Goal: Check status: Check status

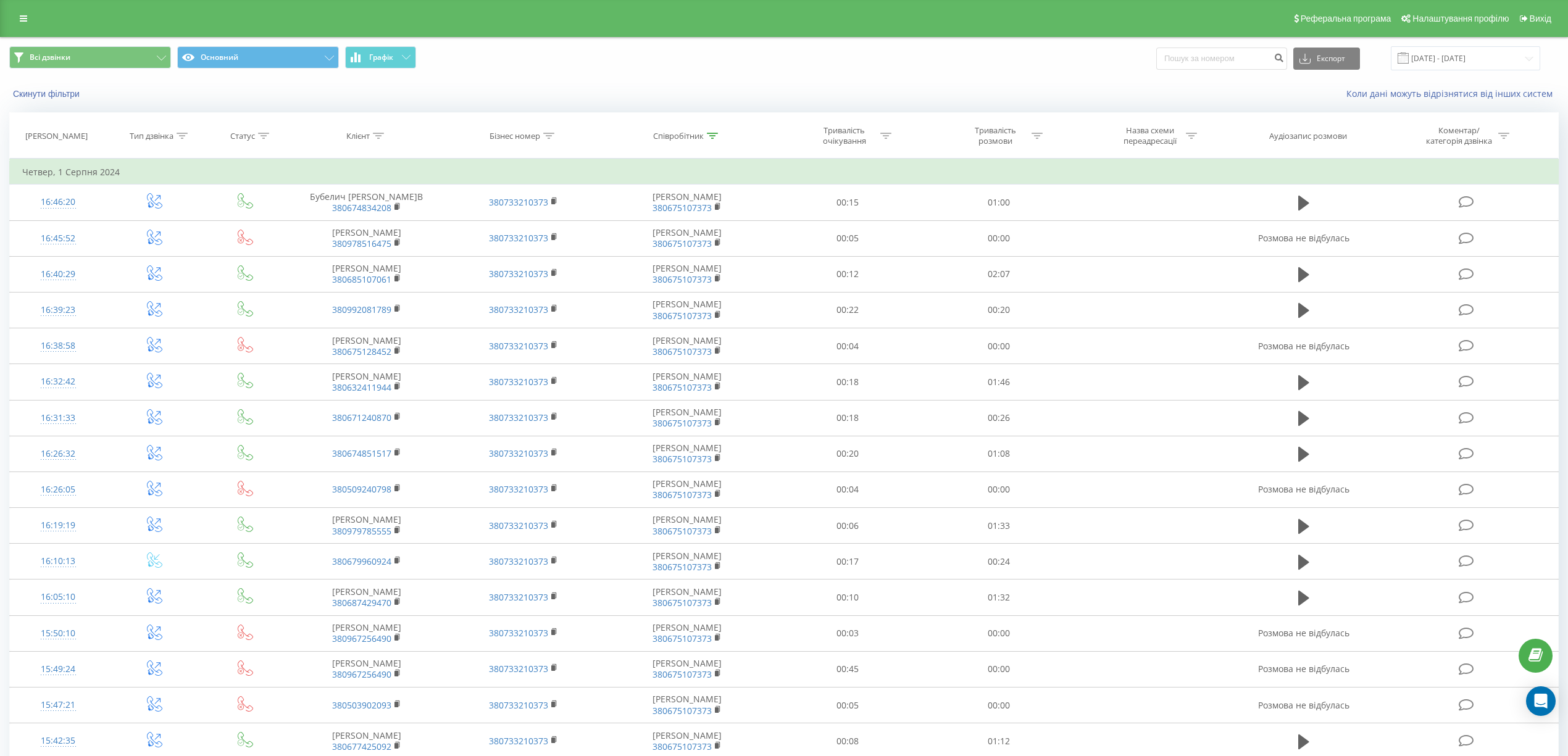
click at [710, 68] on span "Всі дзвінки Основний Графік" at bounding box center [392, 58] width 766 height 24
click at [1225, 62] on input at bounding box center [1222, 59] width 131 height 22
click at [1485, 57] on input "[DATE] - [DATE]" at bounding box center [1466, 58] width 150 height 24
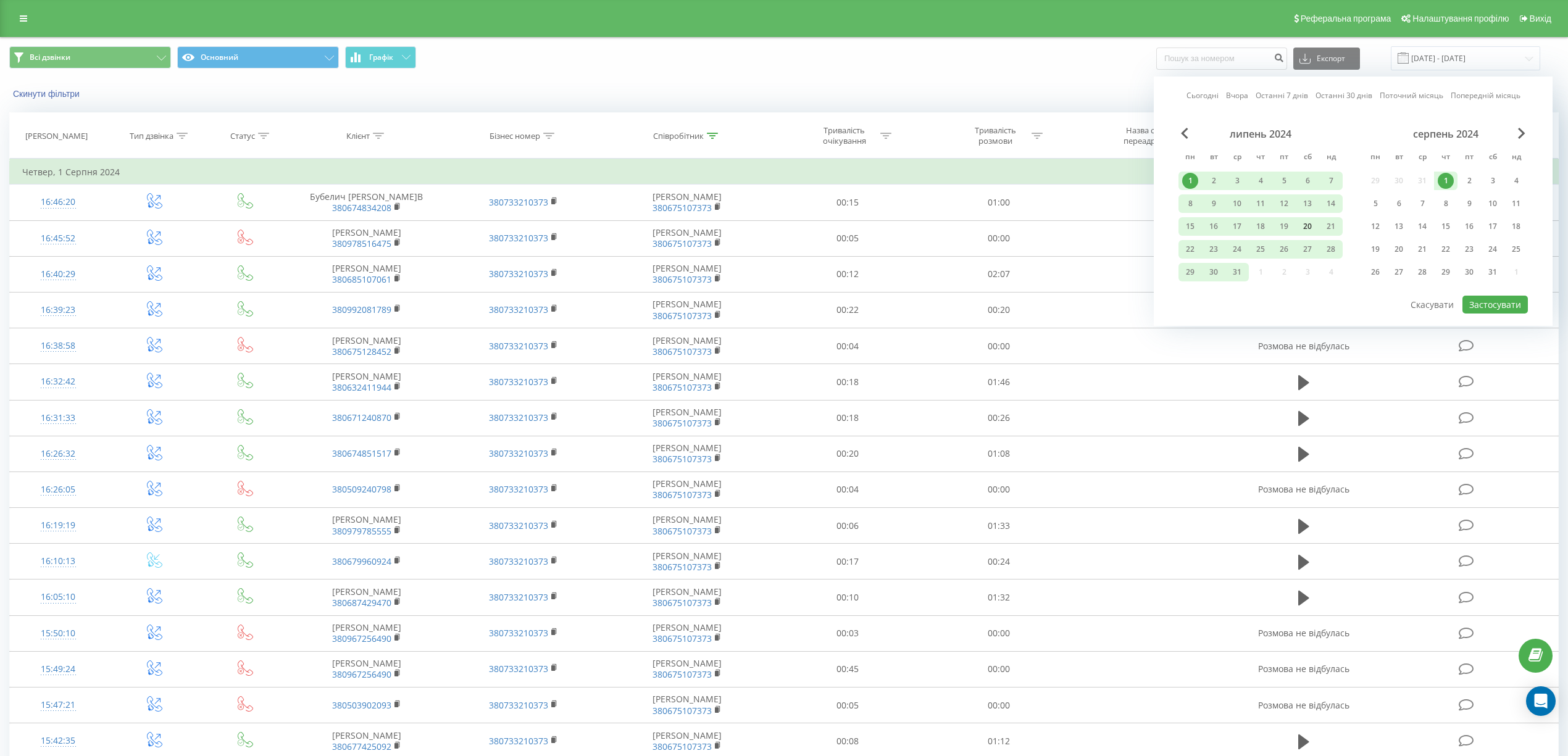
click at [1300, 223] on div "20" at bounding box center [1307, 226] width 16 height 16
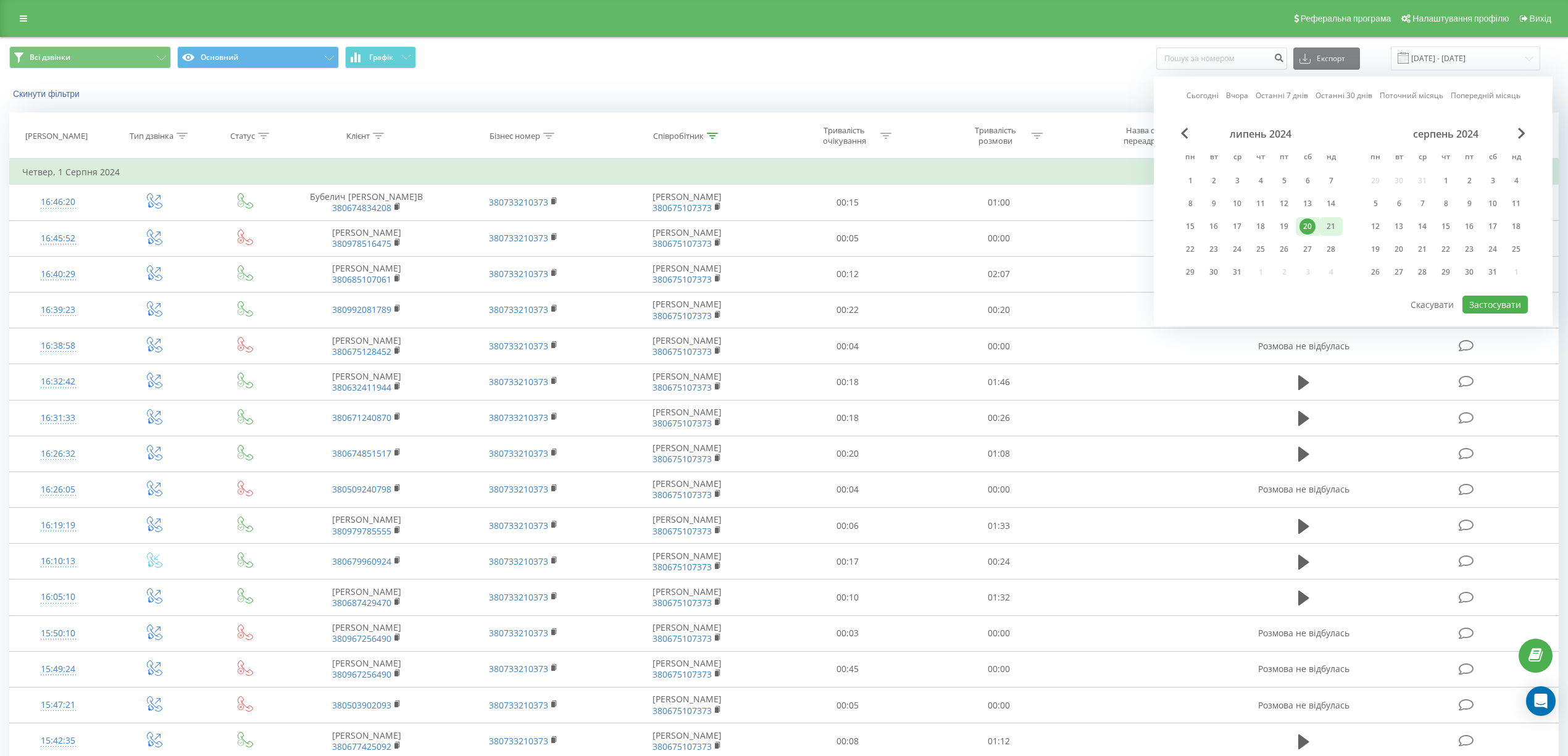
click at [1332, 224] on div "21" at bounding box center [1330, 226] width 16 height 16
click at [1470, 297] on button "Застосувати" at bounding box center [1494, 305] width 65 height 18
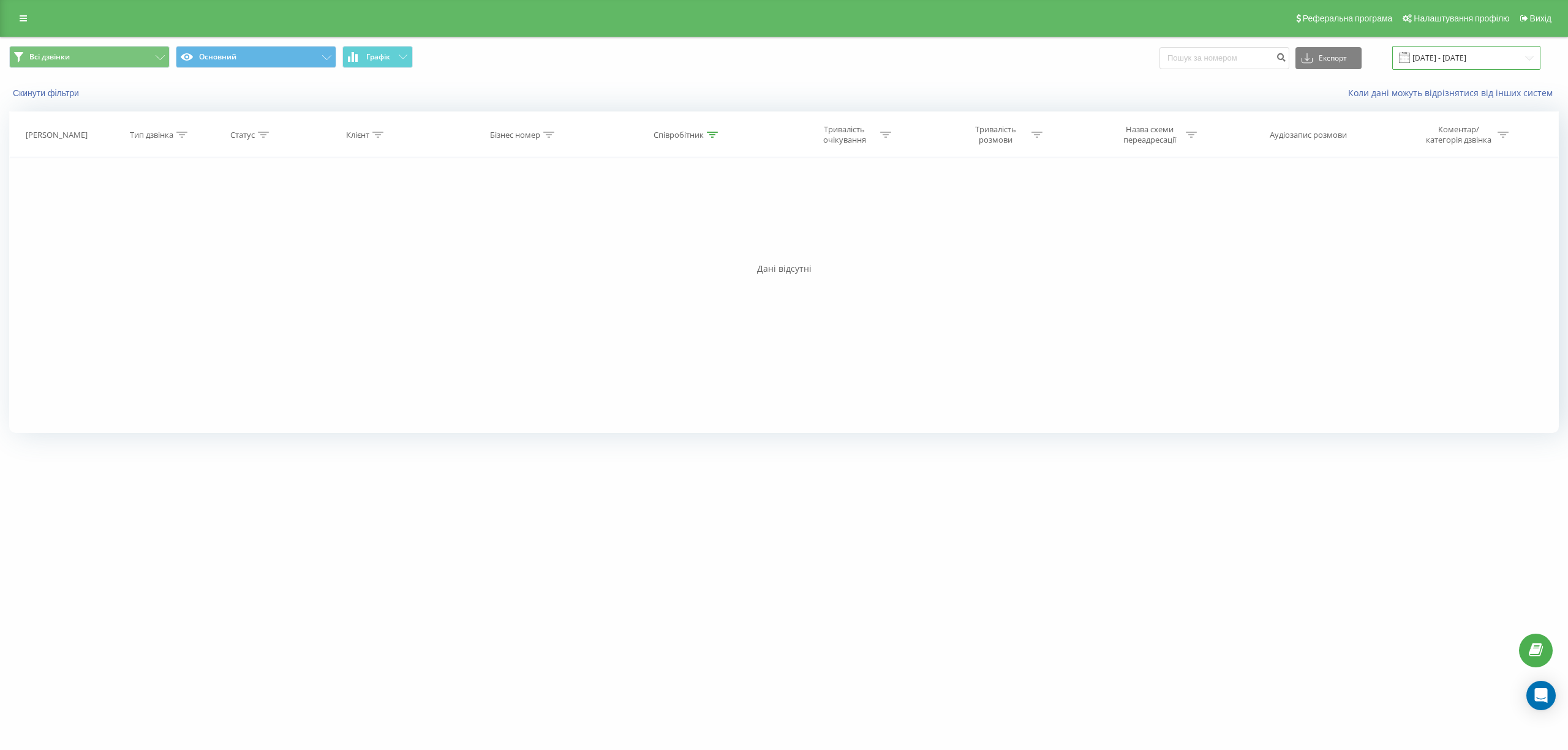
click at [1530, 62] on input "[DATE] - [DATE]" at bounding box center [1466, 57] width 148 height 24
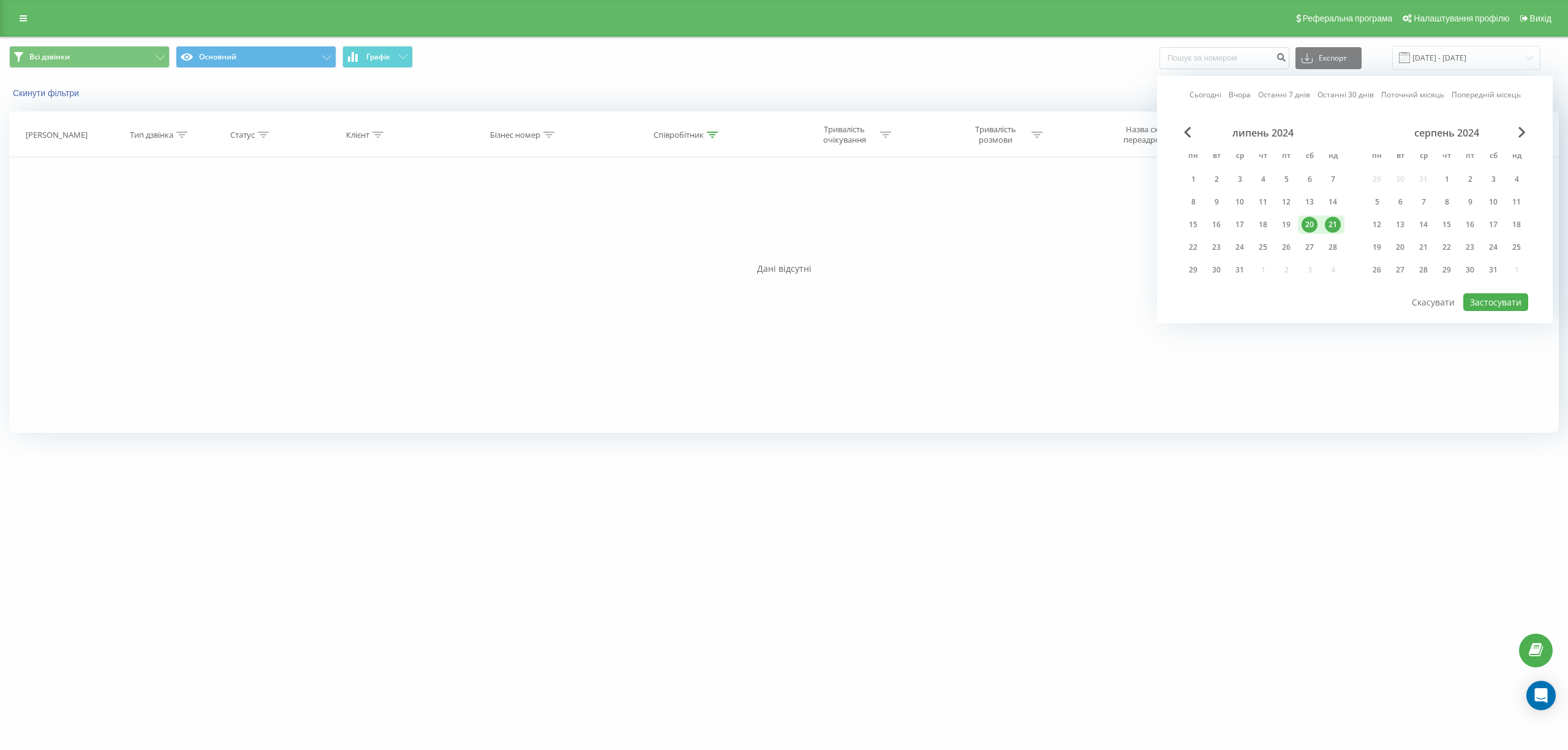
click at [1400, 96] on link "Поточний місяць" at bounding box center [1412, 94] width 63 height 11
click at [1483, 305] on button "Застосувати" at bounding box center [1495, 302] width 65 height 18
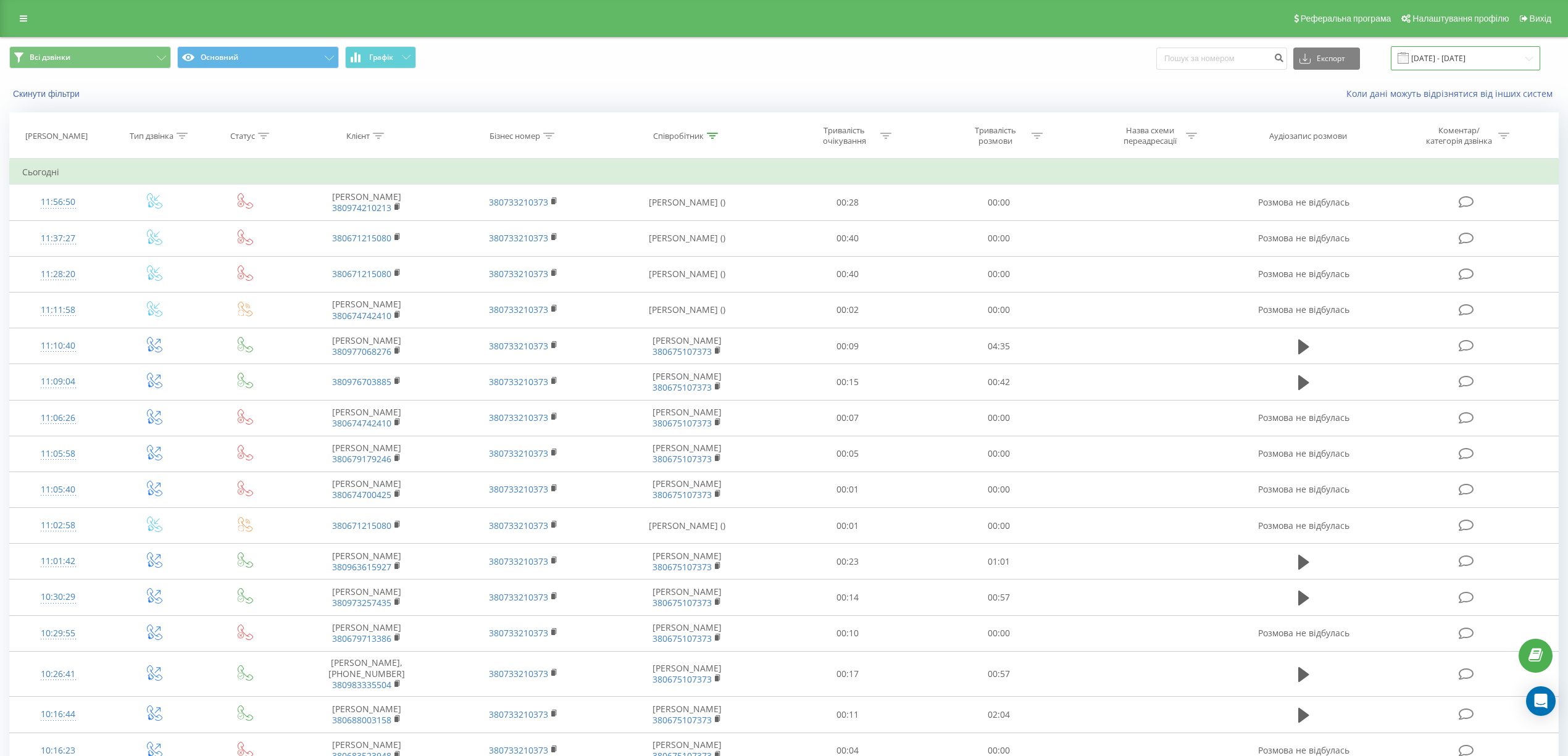
click at [1430, 57] on input "[DATE] - [DATE]" at bounding box center [1466, 58] width 150 height 24
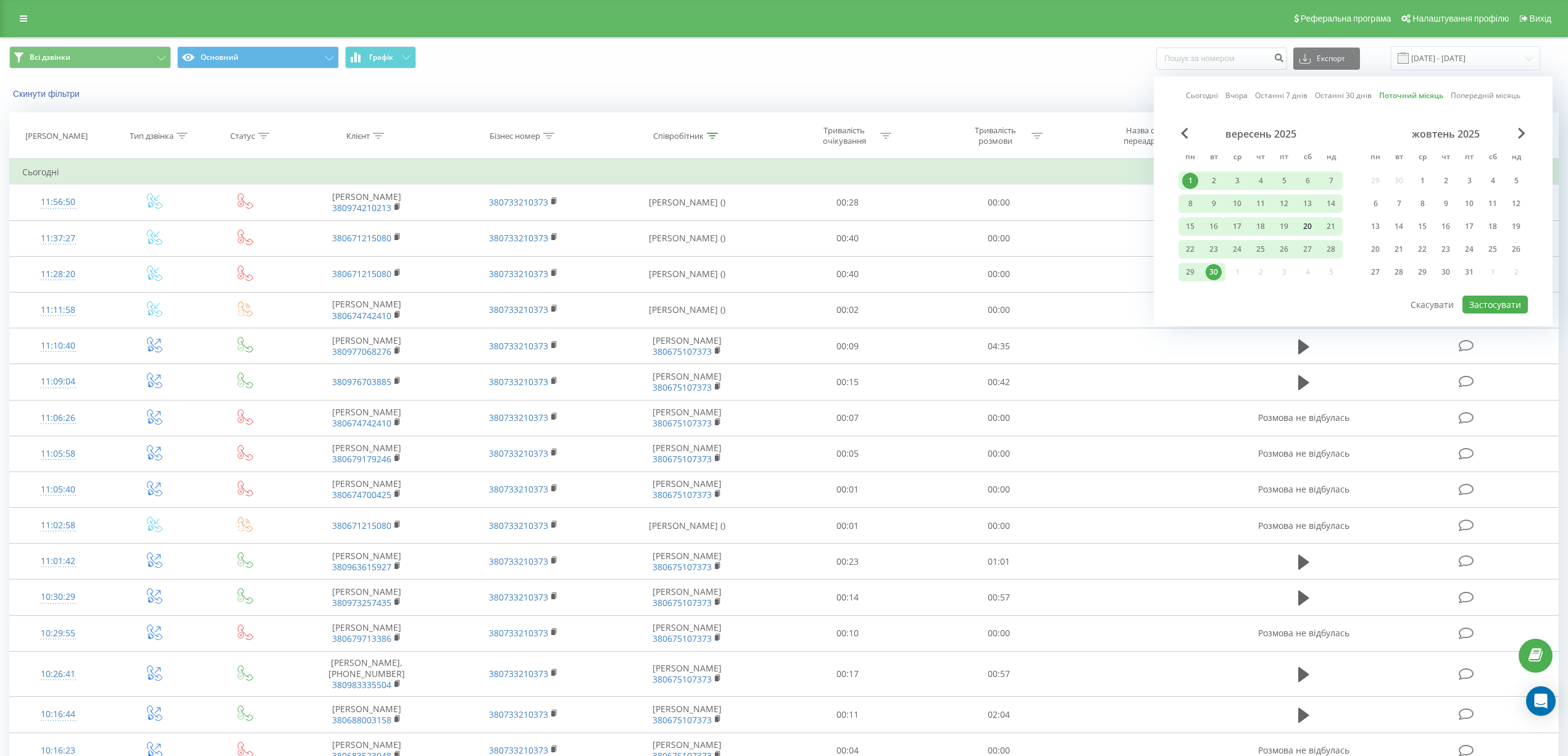
click at [1309, 225] on div "20" at bounding box center [1307, 226] width 16 height 16
click at [1323, 226] on div "21" at bounding box center [1330, 226] width 16 height 16
click at [1478, 307] on button "Застосувати" at bounding box center [1494, 305] width 65 height 18
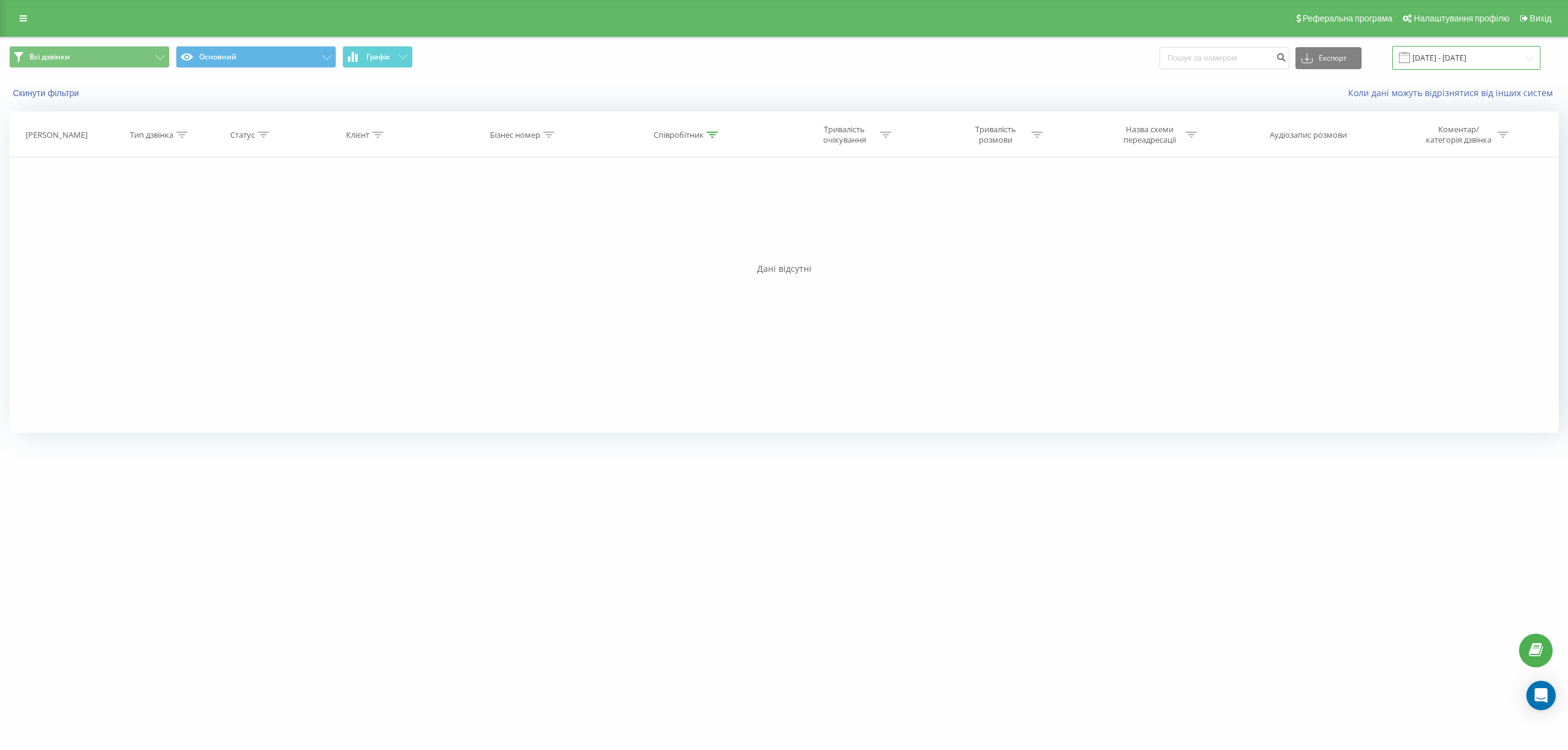
click at [1535, 59] on input "[DATE] - [DATE]" at bounding box center [1466, 57] width 148 height 24
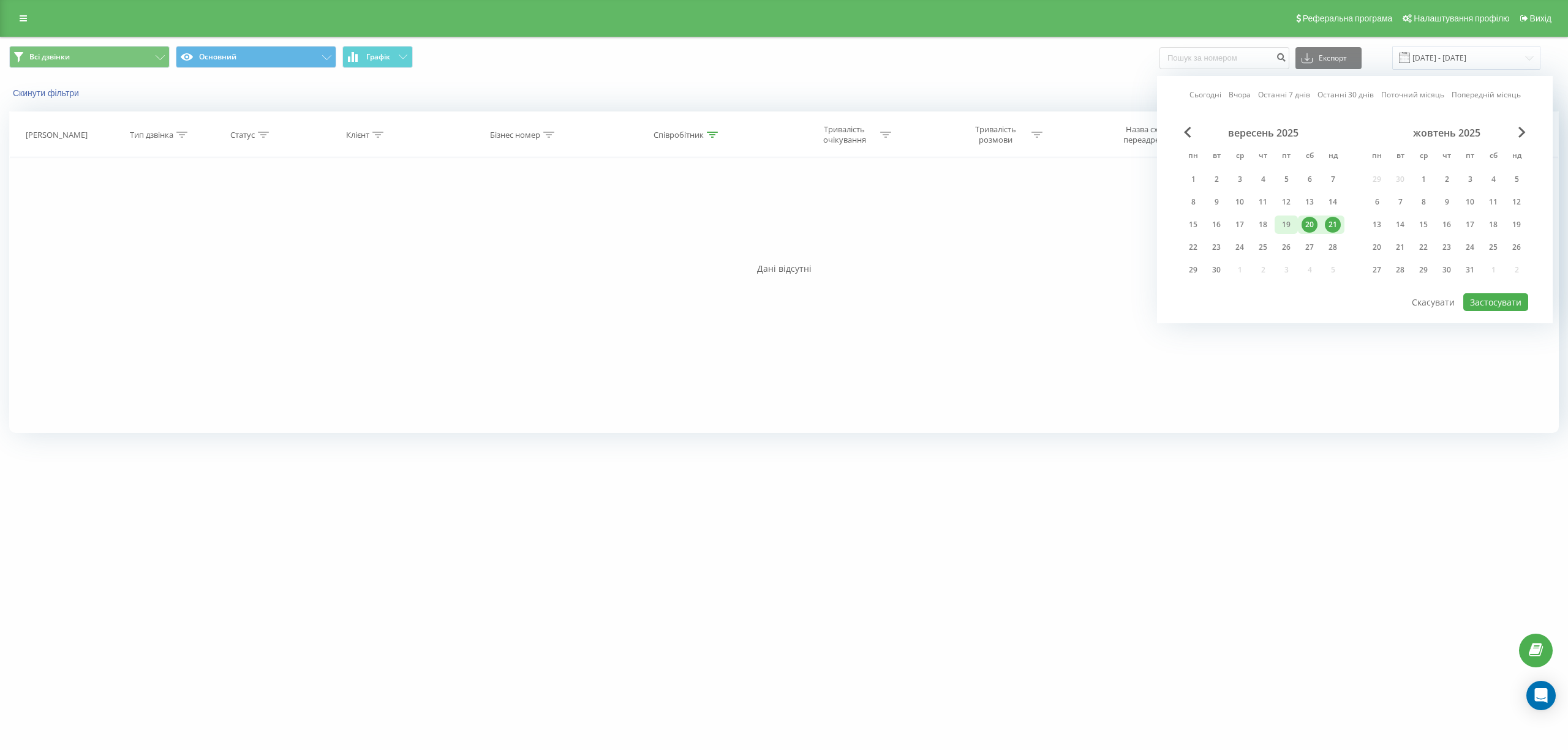
click at [1281, 220] on div "19" at bounding box center [1286, 225] width 16 height 16
click at [1482, 298] on button "Застосувати" at bounding box center [1495, 302] width 65 height 18
type input "[DATE] - [DATE]"
